Goal: Information Seeking & Learning: Learn about a topic

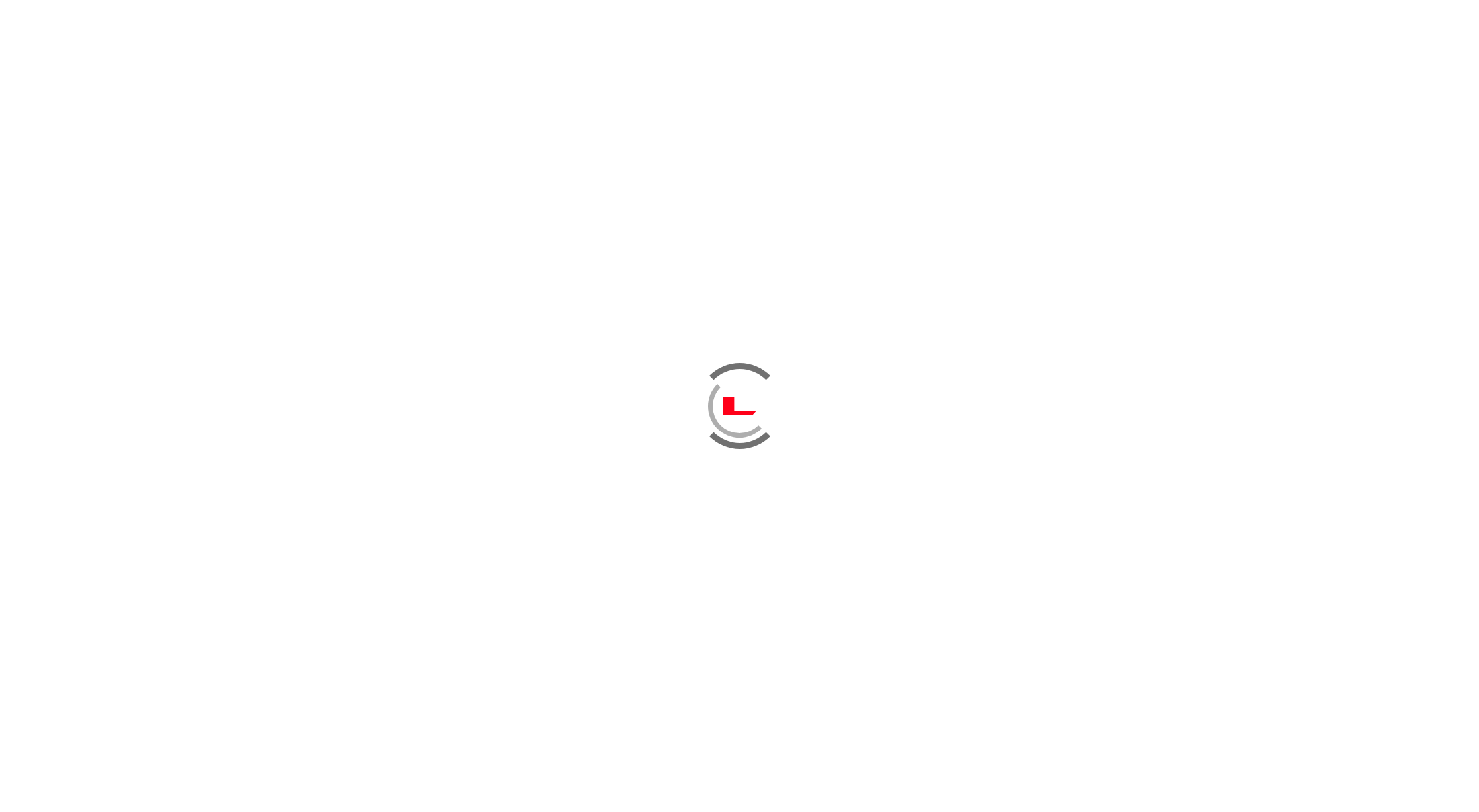
scroll to position [2588, 0]
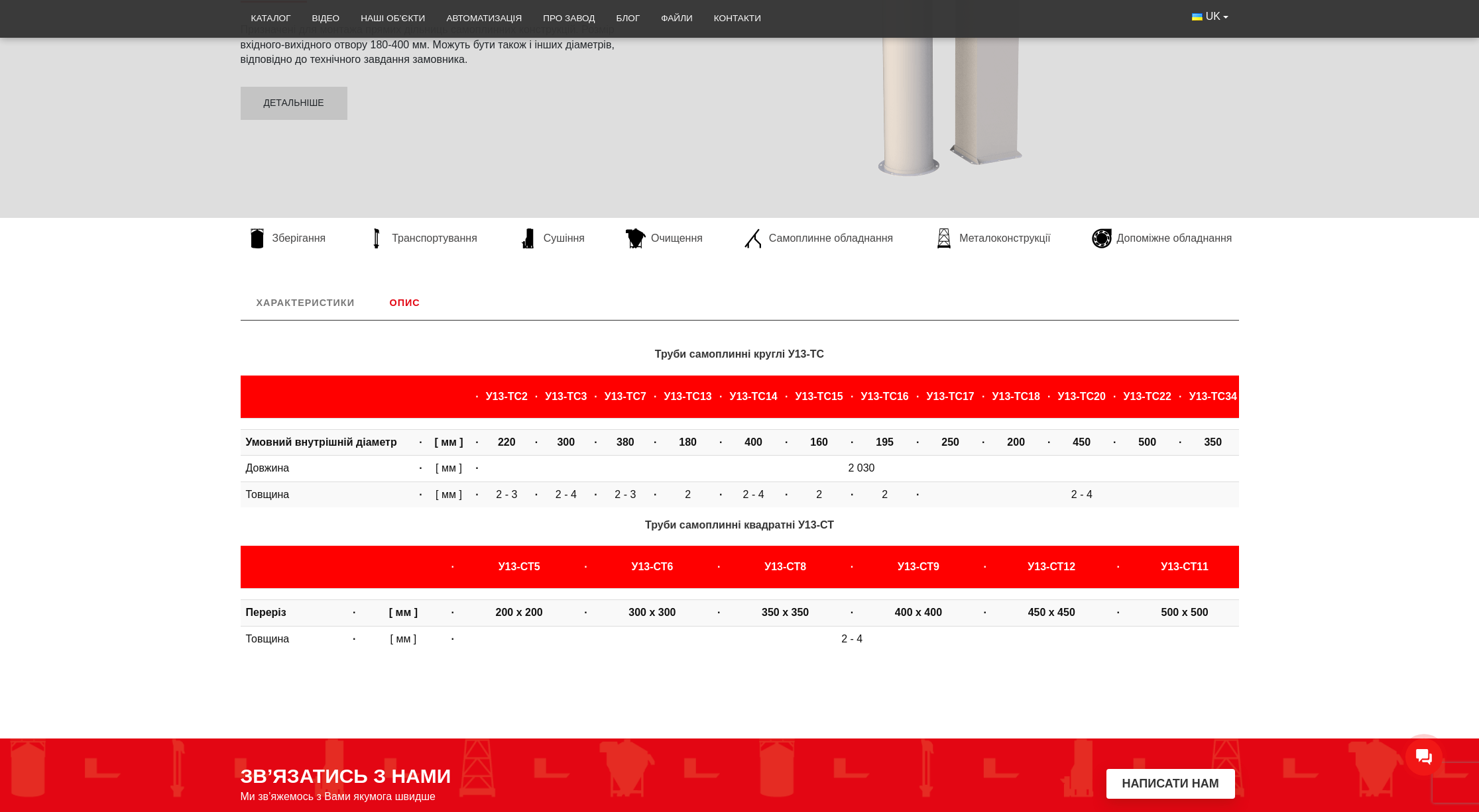
scroll to position [309, 0]
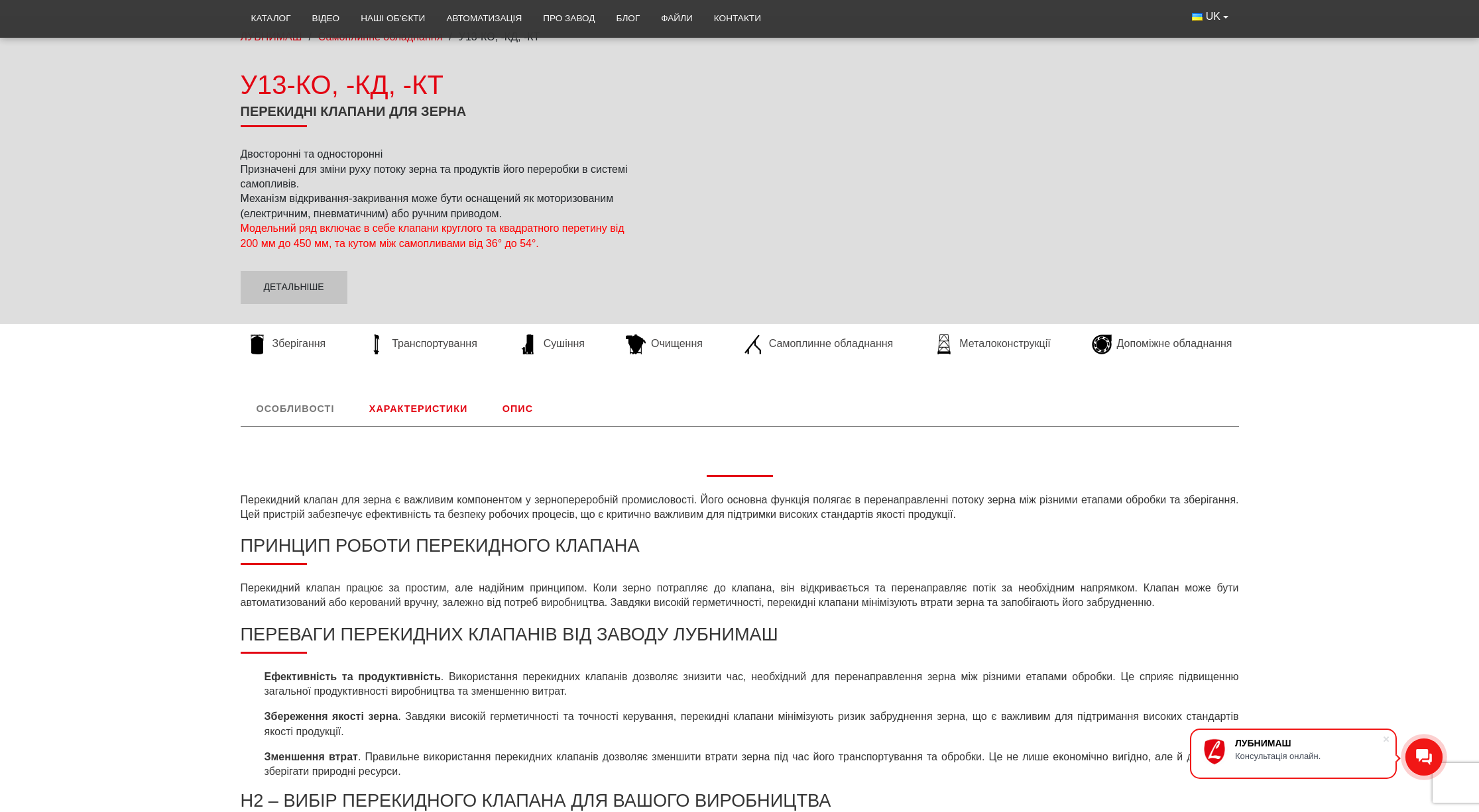
scroll to position [129, 0]
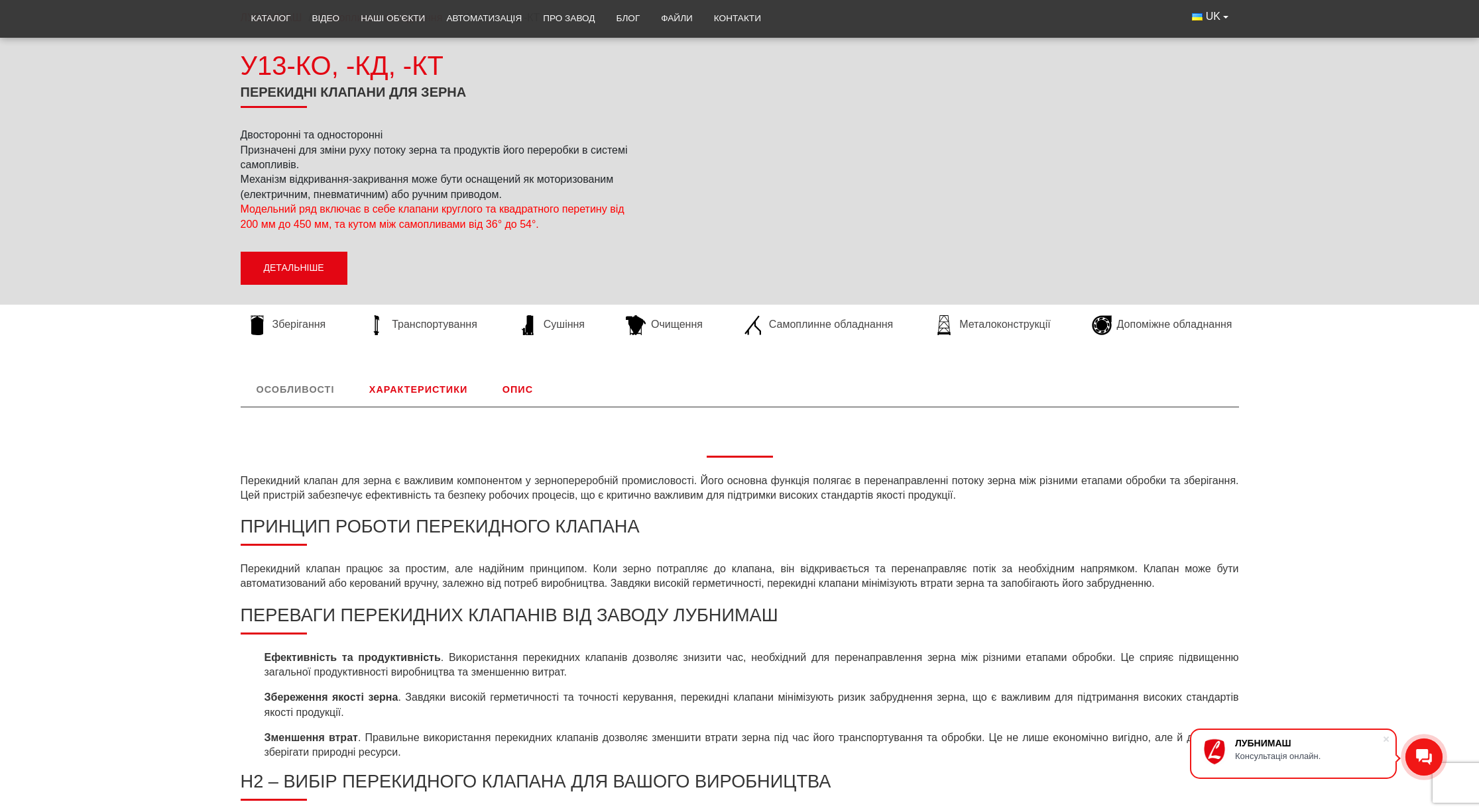
click at [318, 268] on link "Детальніше" at bounding box center [294, 268] width 107 height 33
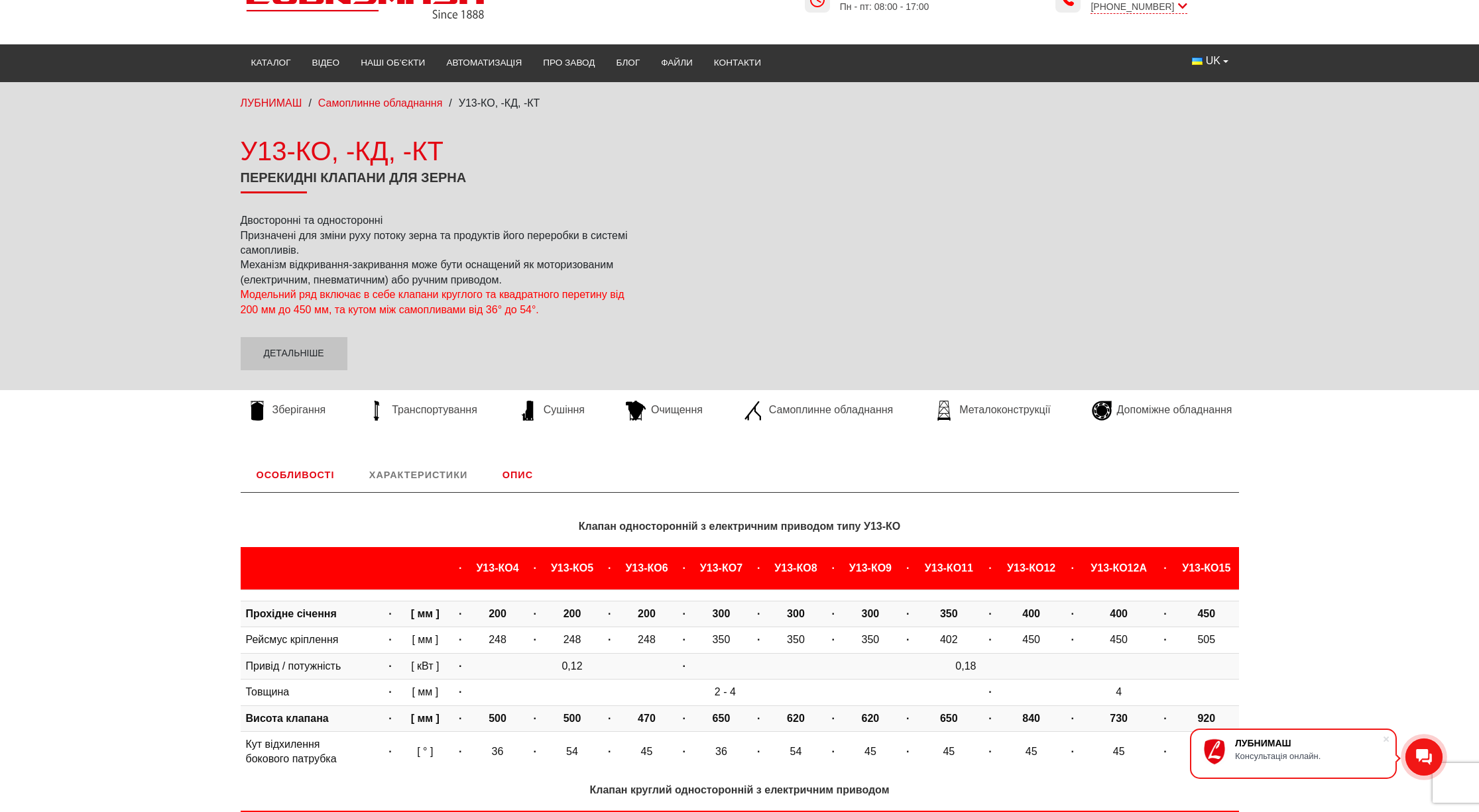
scroll to position [53, 0]
